Goal: Task Accomplishment & Management: Use online tool/utility

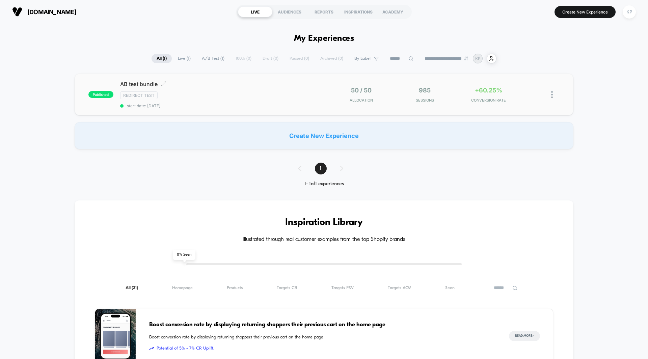
click at [126, 83] on span "AB test bundle Click to edit experience details" at bounding box center [221, 84] width 203 height 7
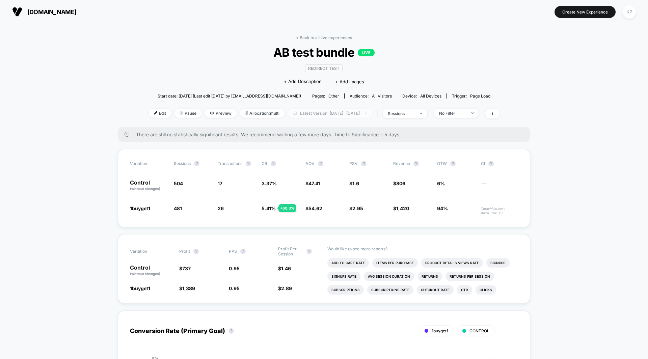
click at [321, 115] on span "Latest Version: [DATE] - [DATE]" at bounding box center [330, 113] width 84 height 9
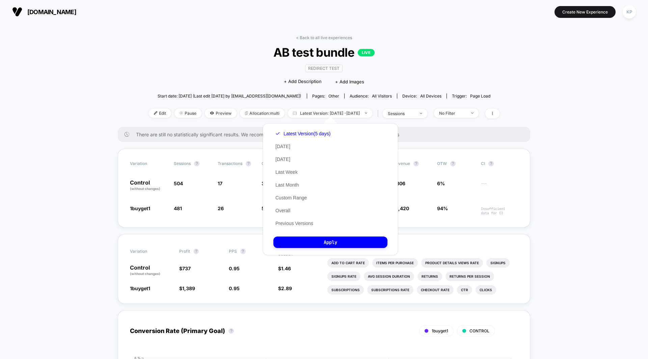
click at [416, 72] on div "Redirect Test Click to edit experience details + Add Description + Add Images" at bounding box center [324, 74] width 210 height 31
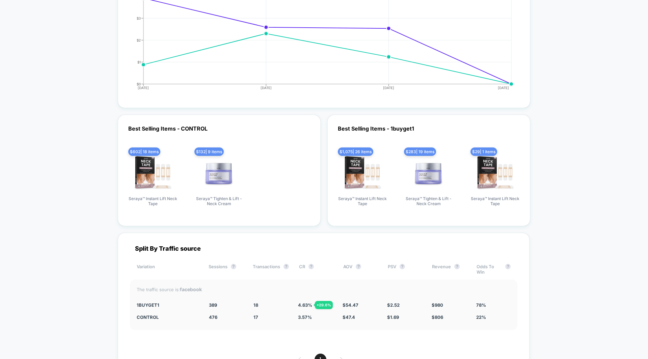
scroll to position [1299, 0]
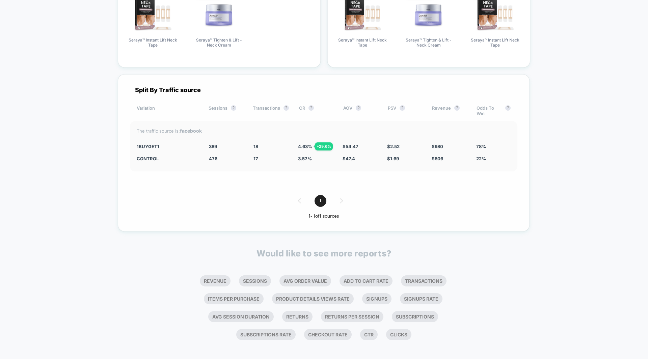
drag, startPoint x: 258, startPoint y: 141, endPoint x: 250, endPoint y: 140, distance: 8.4
click at [250, 144] on div "1buyget1 389 - 18.3 % 18 + 29.6 % 4.63 % + 29.6 % $ 54.47 + 14.9 % $ 2.52 + 48.…" at bounding box center [324, 146] width 374 height 5
drag, startPoint x: 251, startPoint y: 141, endPoint x: 263, endPoint y: 141, distance: 11.5
click at [262, 144] on div "1buyget1 389 - 18.3 % 18 + 29.6 % 4.63 % + 29.6 % $ 54.47 + 14.9 % $ 2.52 + 48.…" at bounding box center [324, 146] width 374 height 5
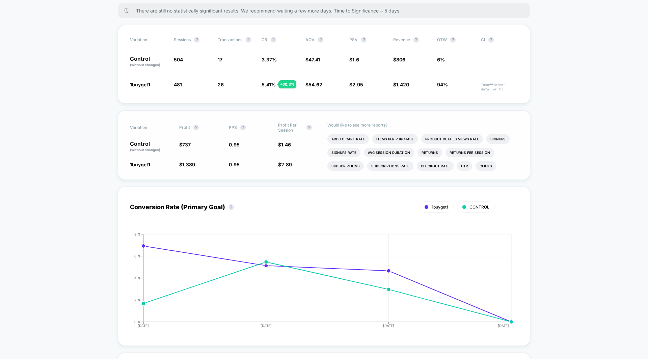
scroll to position [0, 0]
